Goal: Task Accomplishment & Management: Use online tool/utility

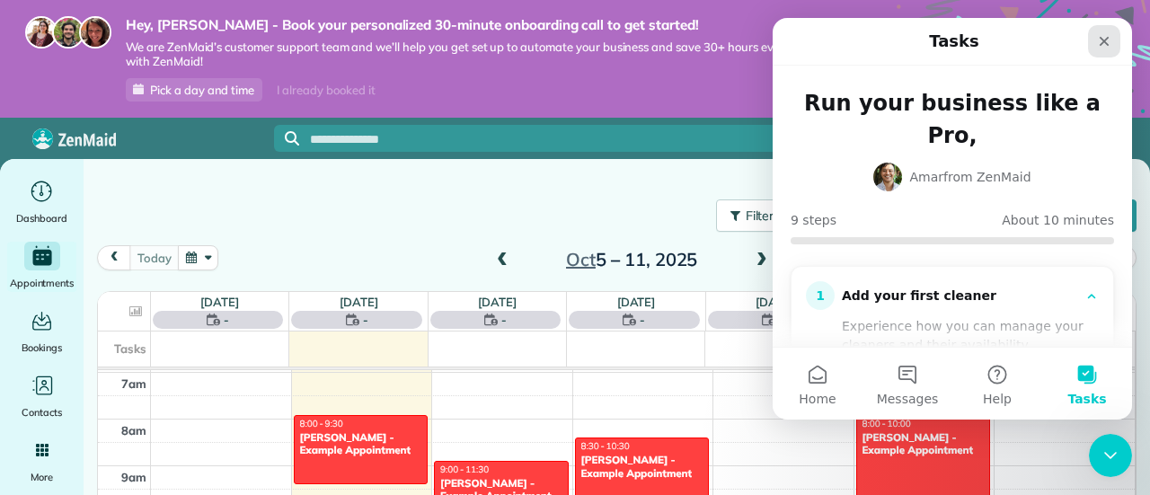
click at [1105, 38] on icon "Close" at bounding box center [1104, 41] width 14 height 14
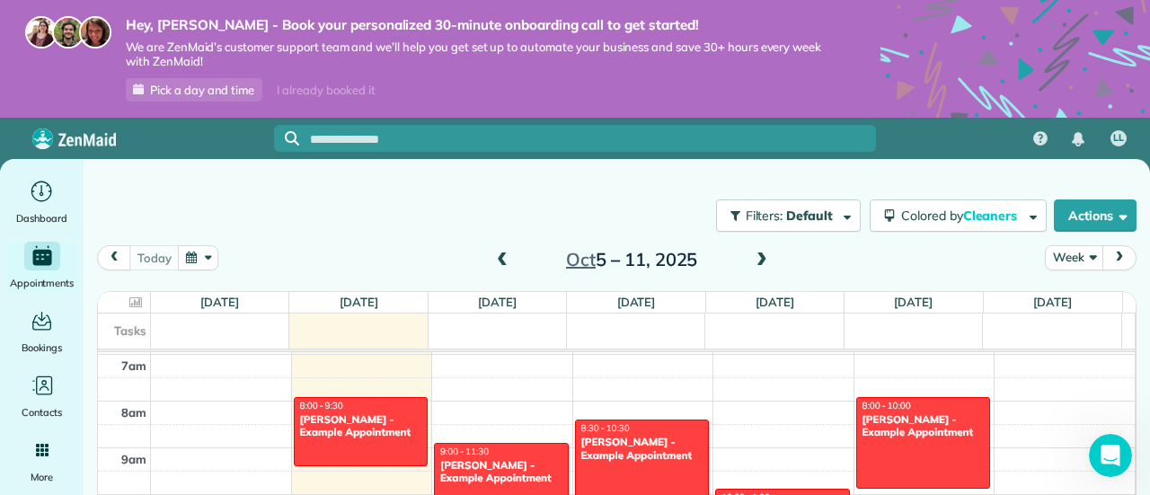
click at [208, 91] on span "Pick a day and time" at bounding box center [202, 90] width 104 height 14
click at [43, 199] on icon "Main" at bounding box center [42, 191] width 28 height 27
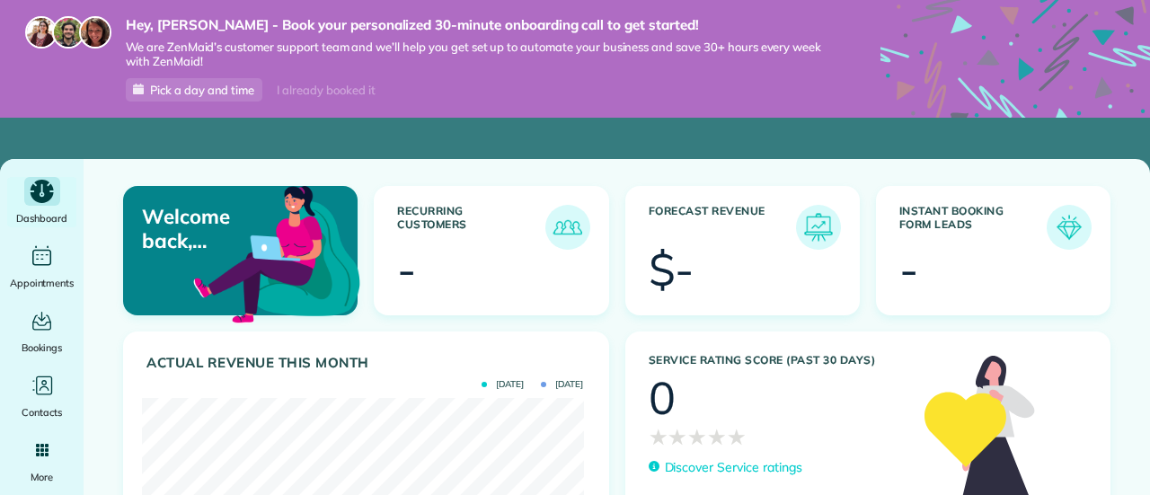
scroll to position [196, 442]
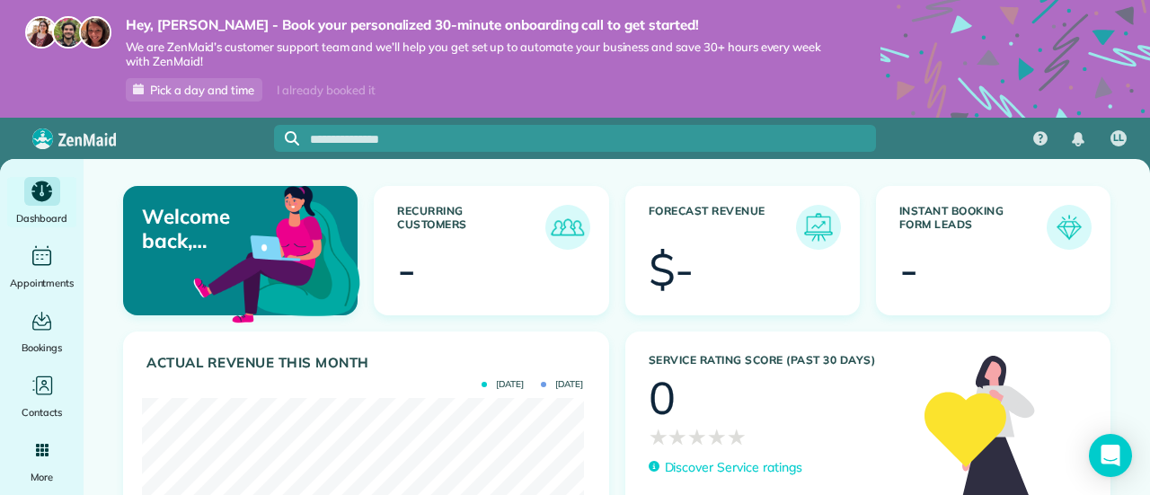
click at [562, 223] on img at bounding box center [567, 227] width 41 height 41
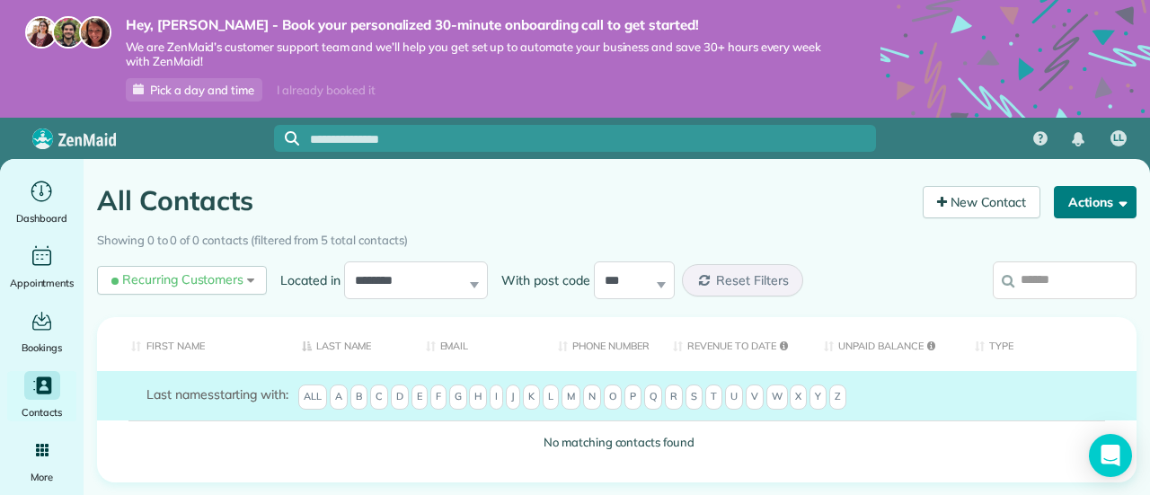
click at [1078, 197] on button "Actions" at bounding box center [1095, 202] width 83 height 32
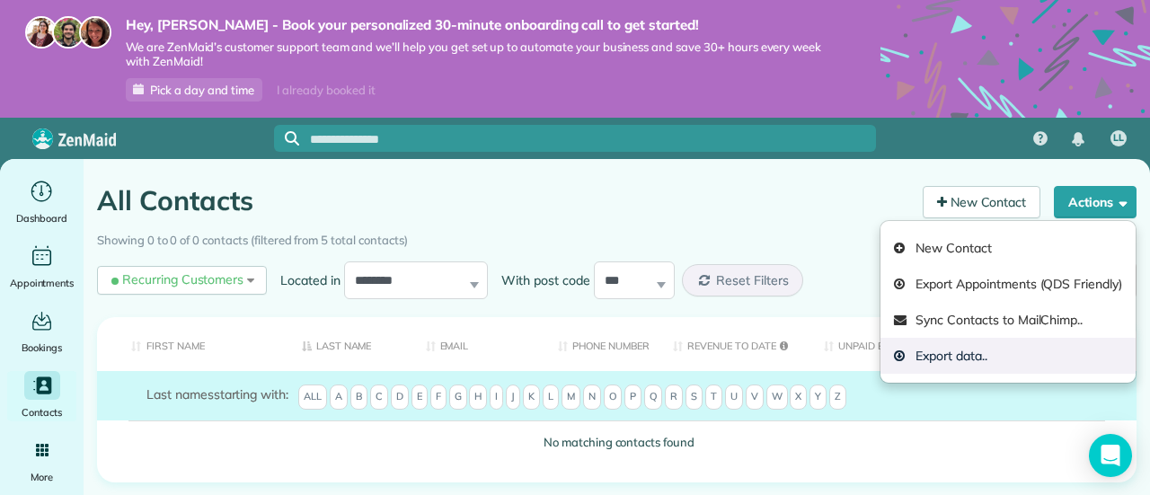
click at [951, 353] on link "Export data.." at bounding box center [1008, 356] width 255 height 36
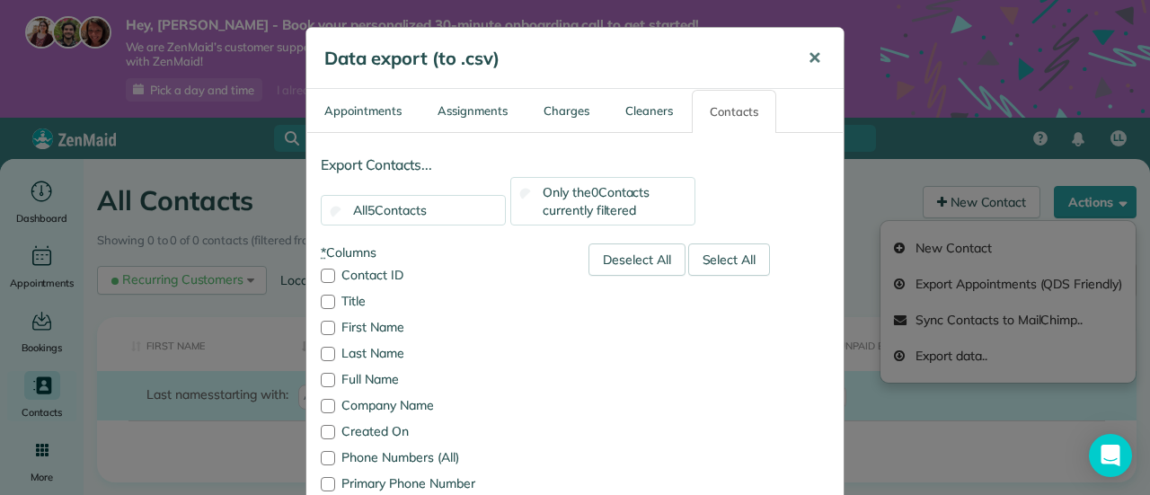
click at [811, 57] on span "✕" at bounding box center [814, 58] width 13 height 21
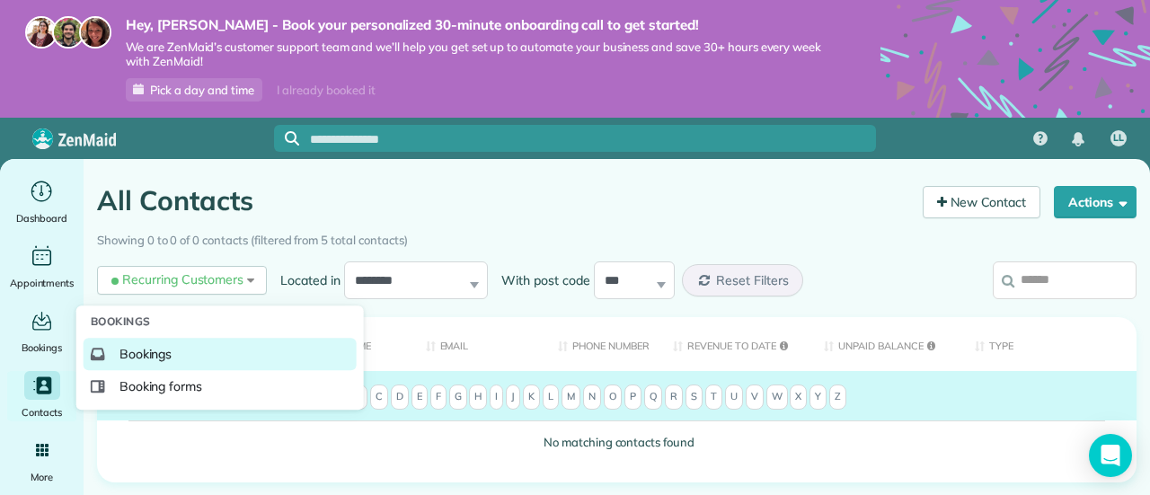
click at [141, 354] on span "Bookings" at bounding box center [145, 354] width 53 height 18
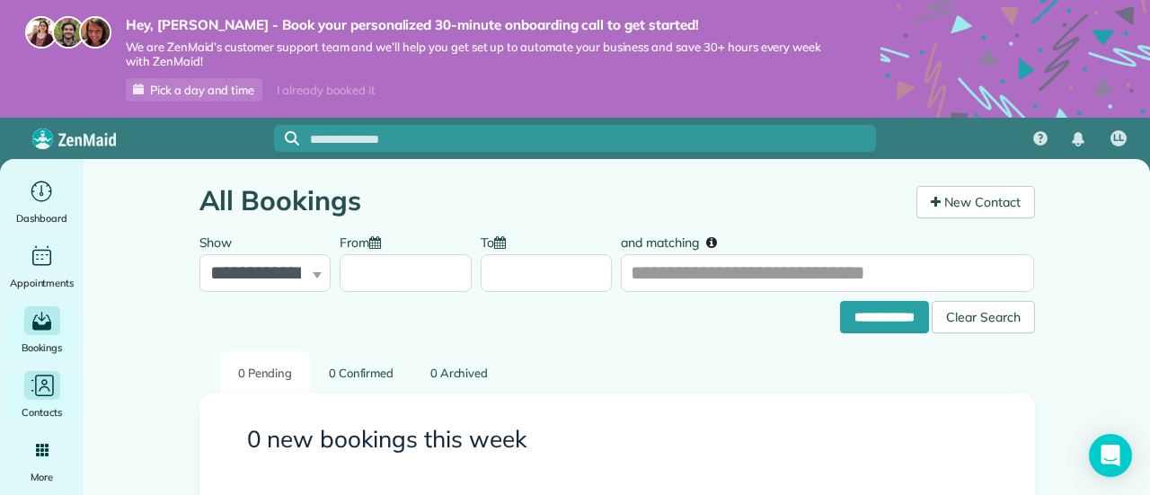
click at [42, 378] on icon "Main" at bounding box center [42, 385] width 27 height 27
click at [222, 84] on span "Pick a day and time" at bounding box center [202, 90] width 104 height 14
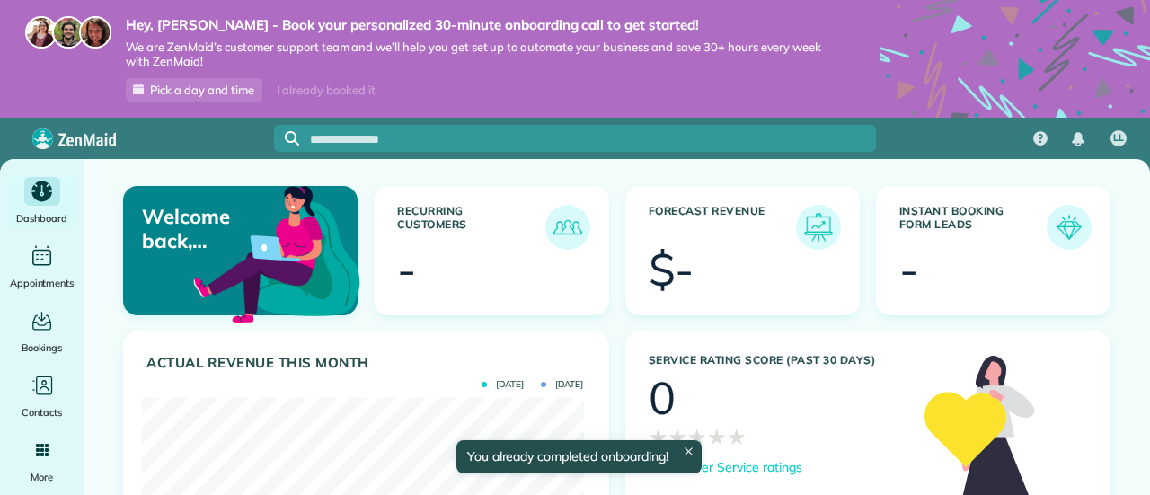
scroll to position [196, 442]
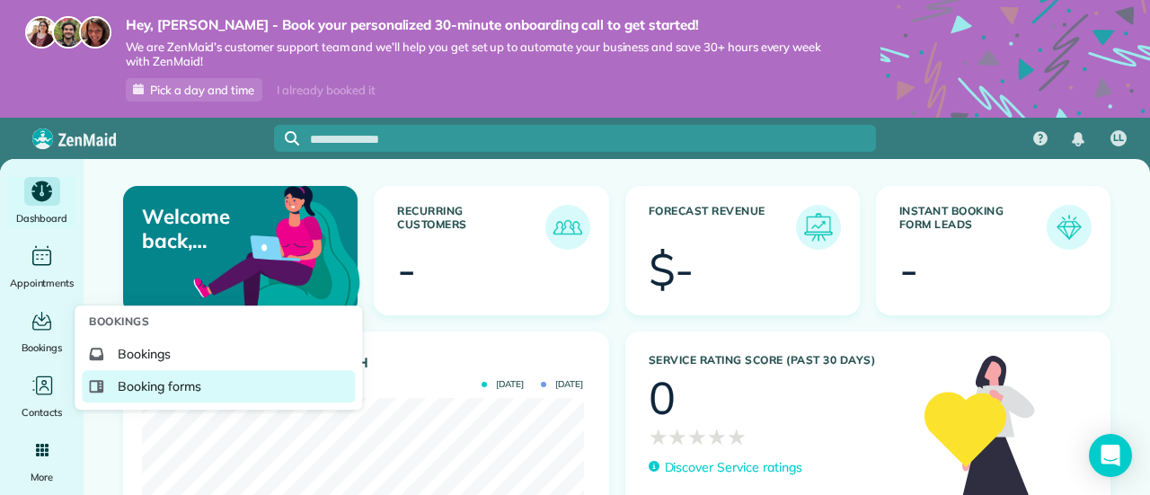
click at [111, 382] on link "Booking forms" at bounding box center [218, 386] width 273 height 32
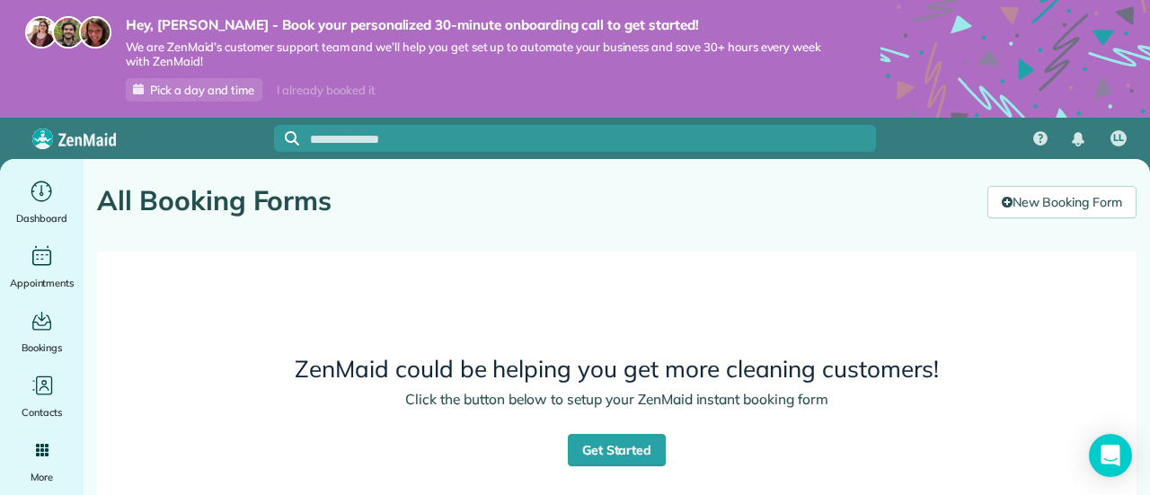
scroll to position [23, 0]
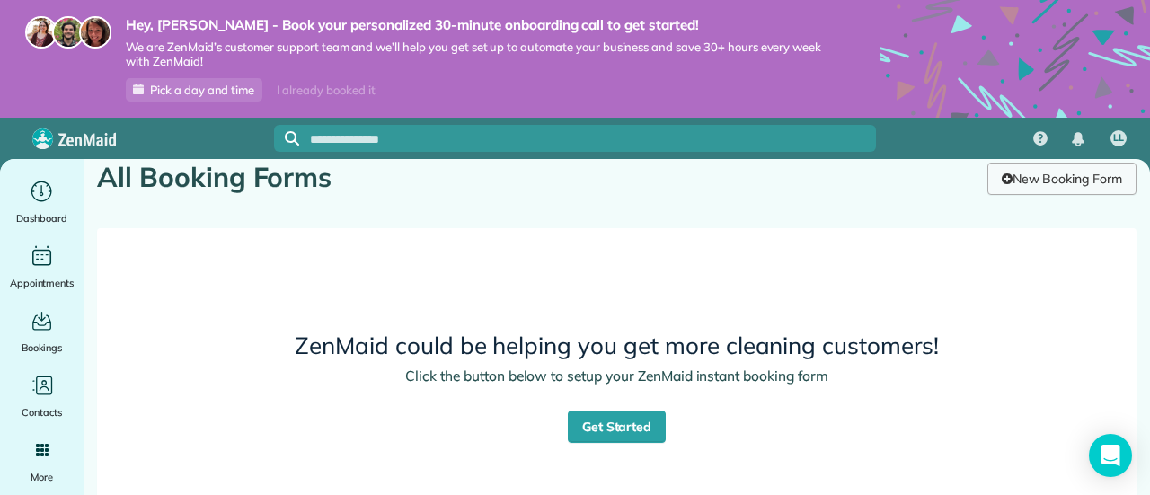
click at [990, 185] on link "New Booking Form" at bounding box center [1061, 179] width 149 height 32
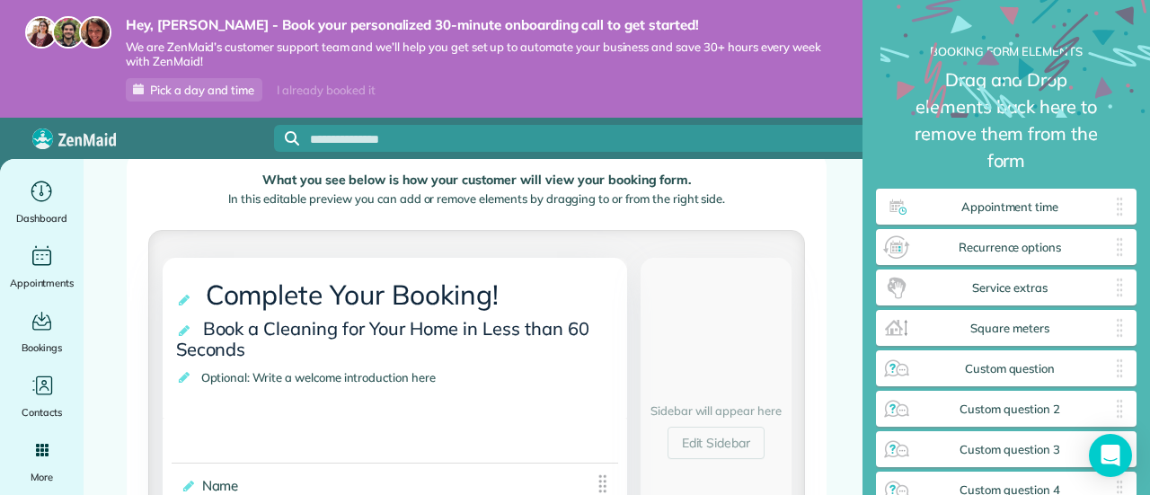
scroll to position [186, 0]
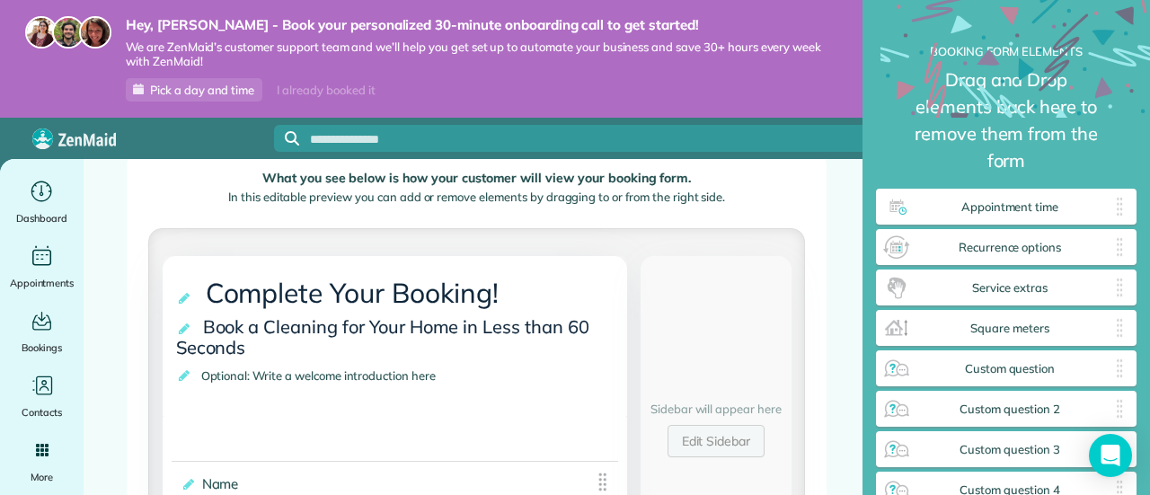
click at [712, 445] on link "Edit Sidebar" at bounding box center [717, 441] width 98 height 32
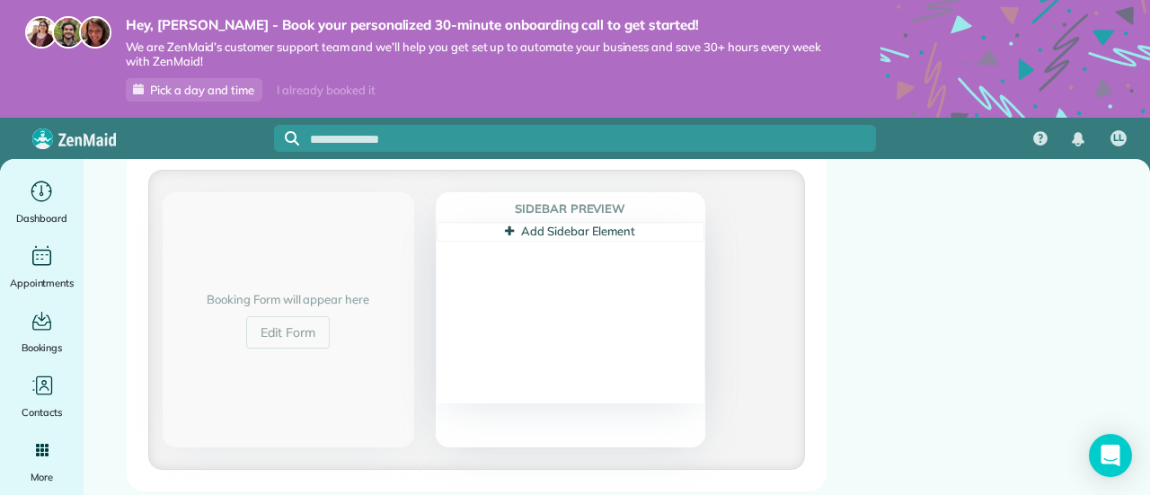
click at [505, 227] on icon at bounding box center [509, 232] width 9 height 12
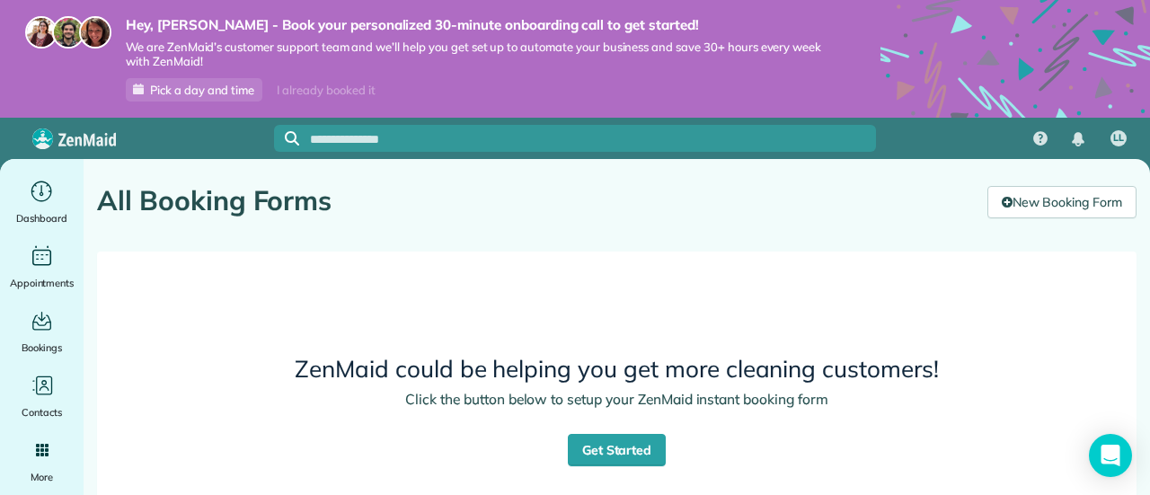
scroll to position [23, 0]
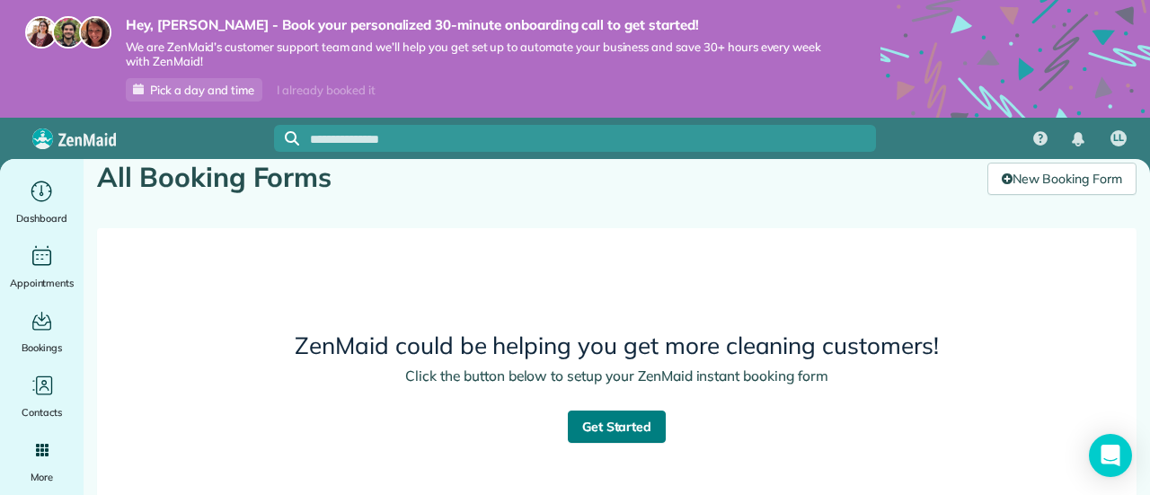
click at [629, 438] on link "Get Started" at bounding box center [617, 427] width 99 height 32
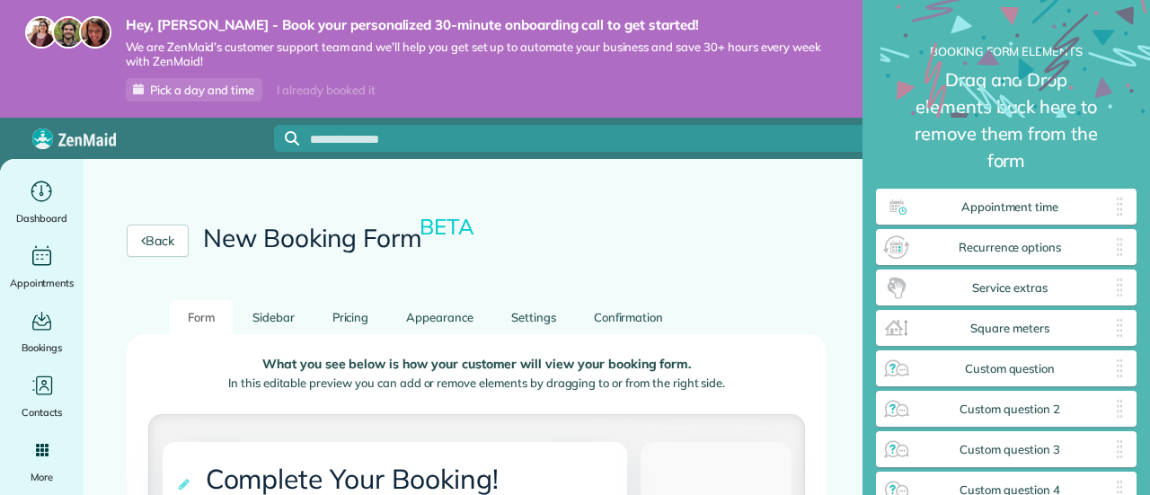
scroll to position [7, 1]
